Goal: Task Accomplishment & Management: Manage account settings

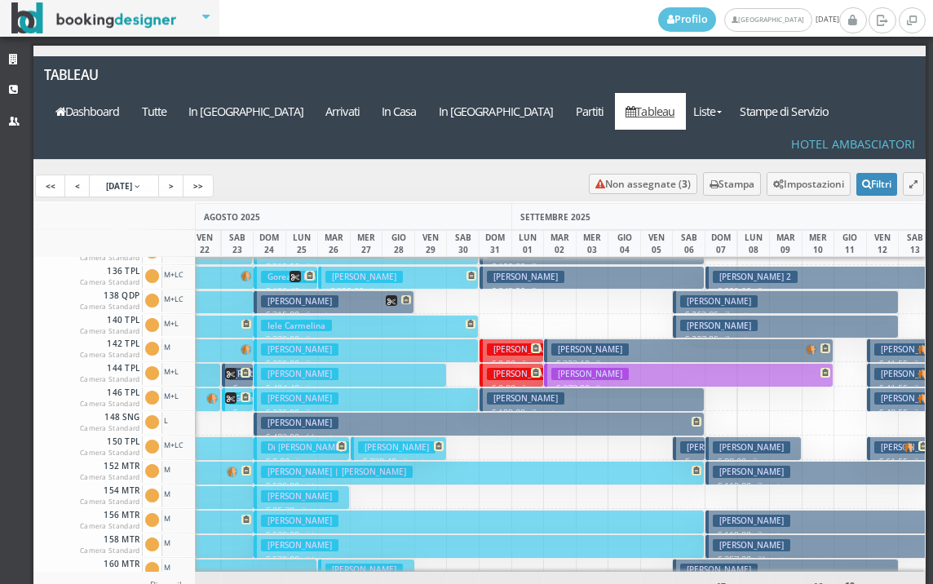
scroll to position [0, 483]
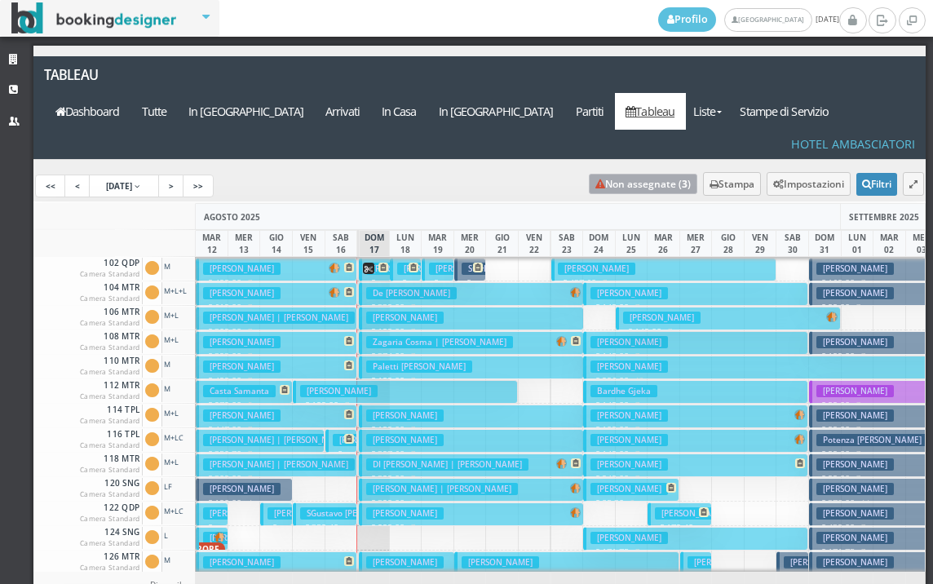
click at [612, 174] on link "Non assegnate ( 3 )" at bounding box center [643, 184] width 108 height 20
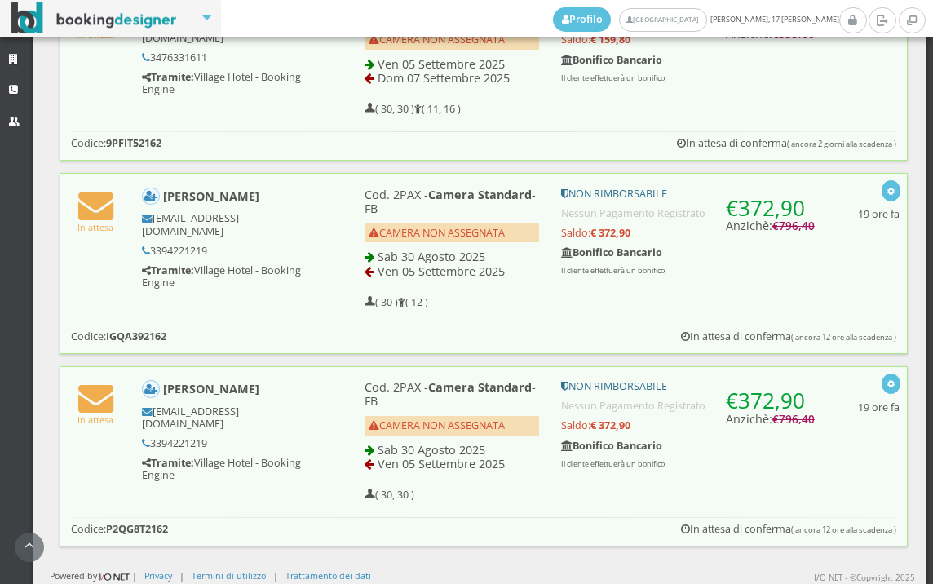
scroll to position [751, 0]
